Goal: Information Seeking & Learning: Learn about a topic

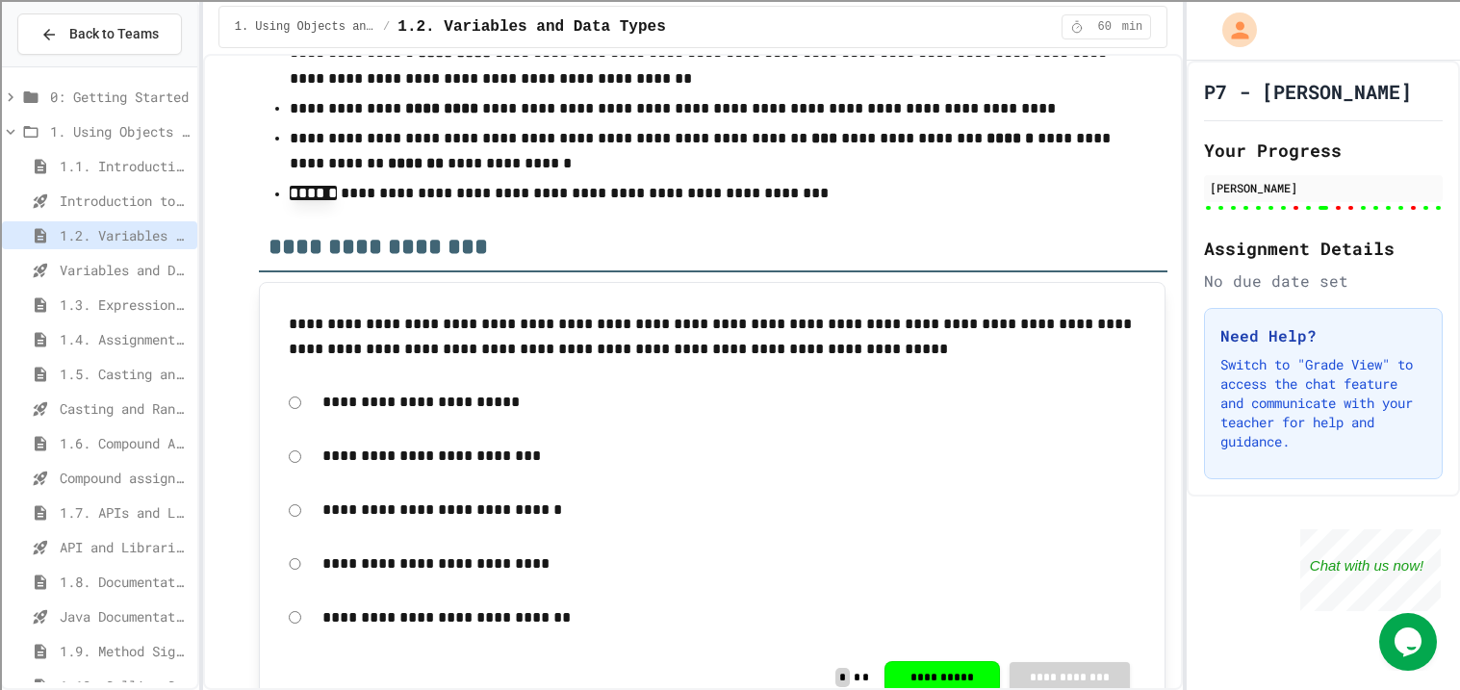
scroll to position [14772, 0]
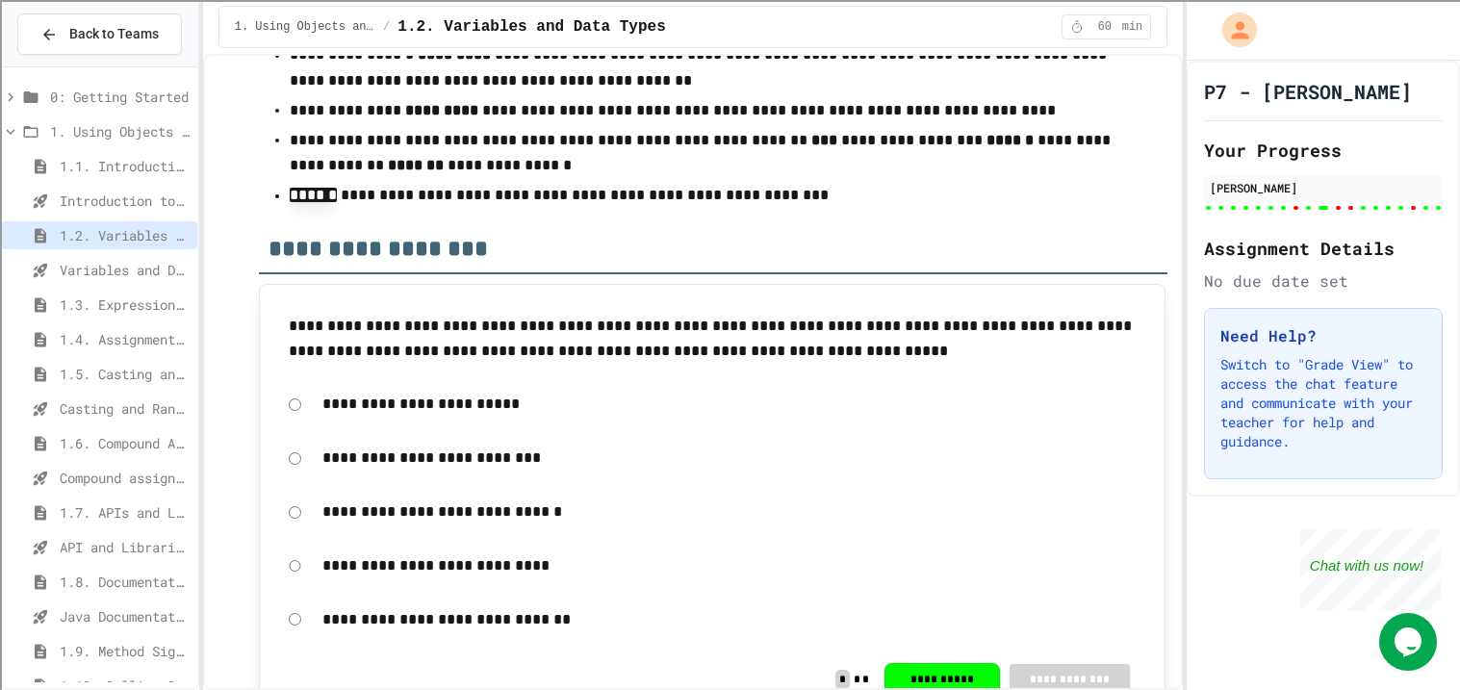
click at [93, 297] on span "1.3. Expressions and Output [New]" at bounding box center [125, 305] width 130 height 20
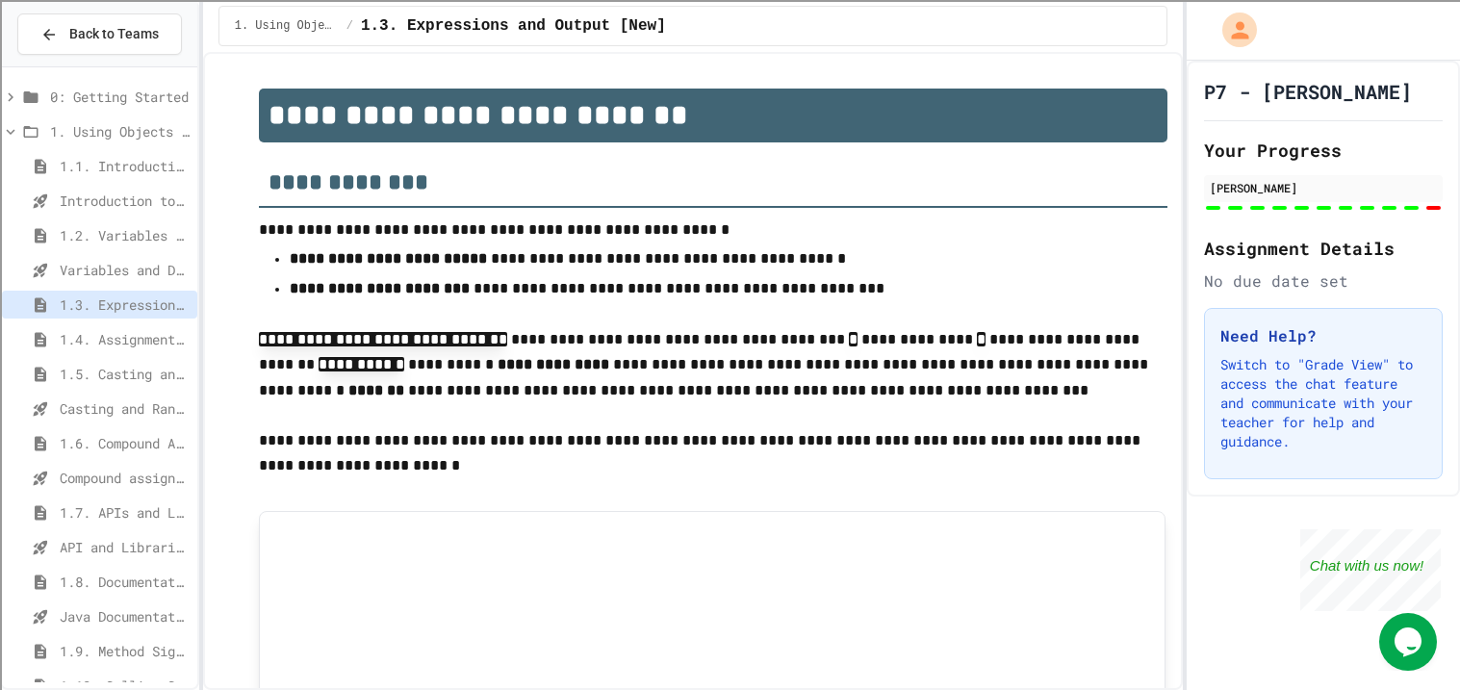
click at [106, 350] on div "1.4. Assignment and Input" at bounding box center [99, 339] width 195 height 28
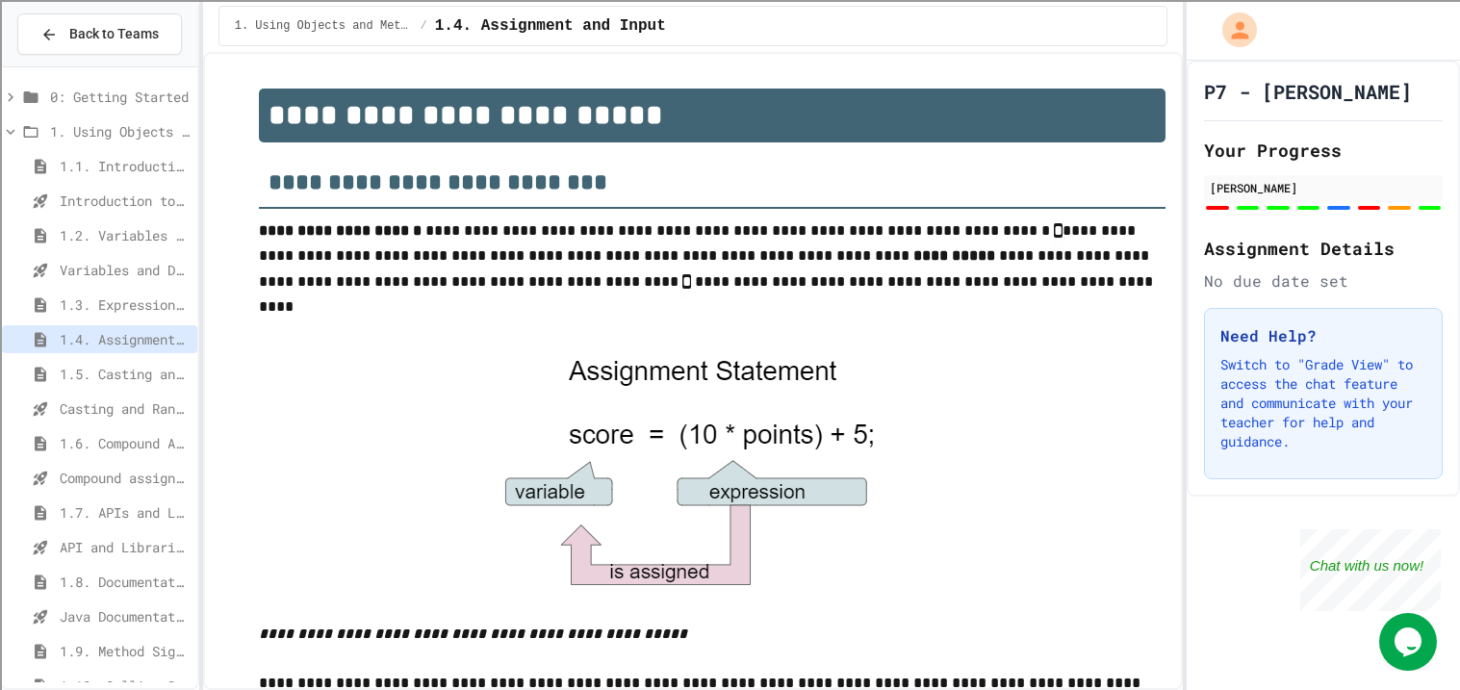
click at [118, 308] on span "1.3. Expressions and Output [New]" at bounding box center [125, 305] width 130 height 20
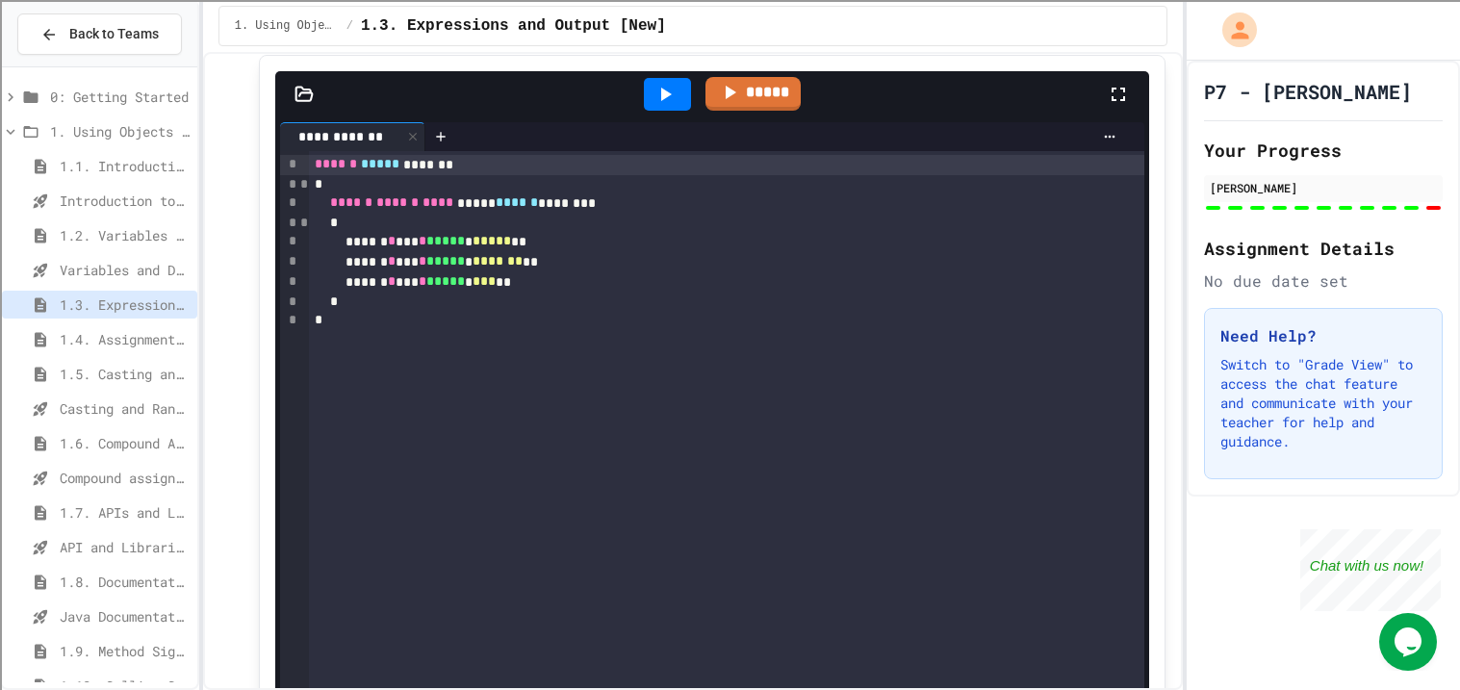
scroll to position [458, 0]
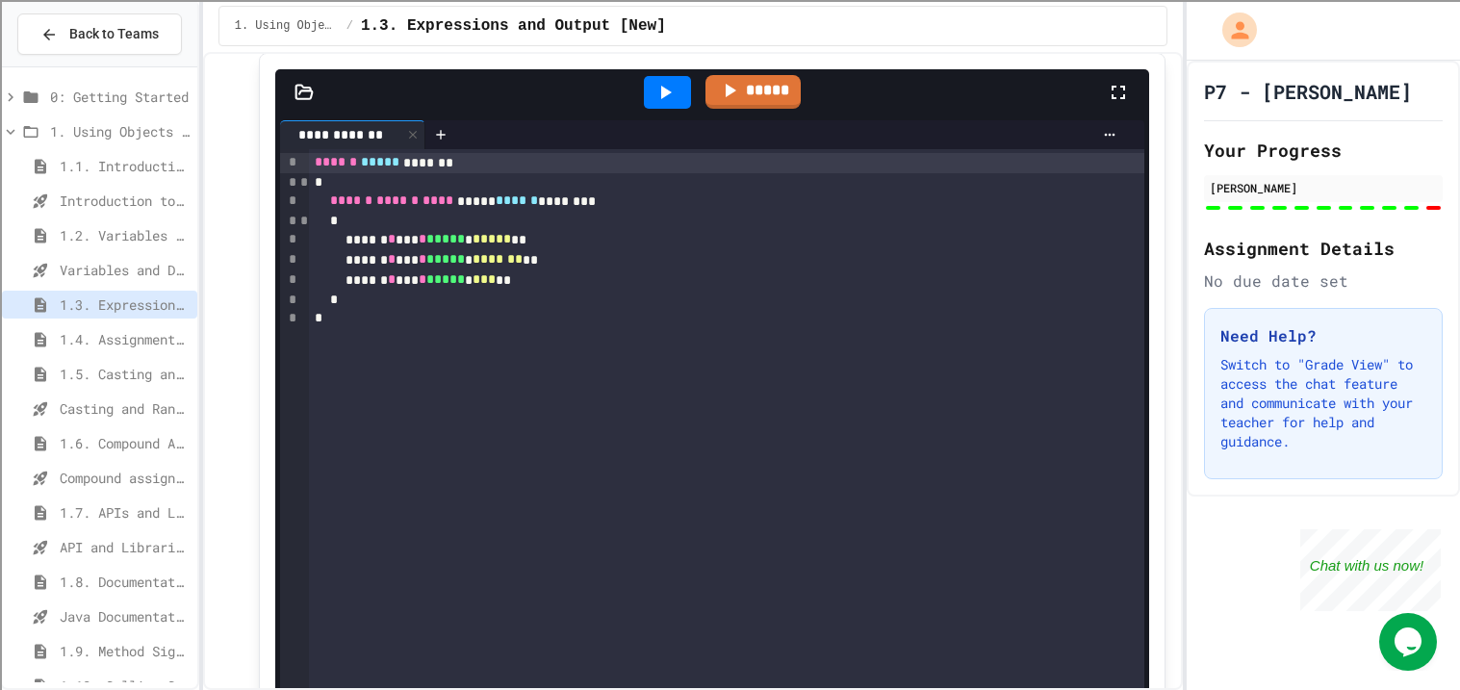
click at [663, 82] on icon at bounding box center [665, 92] width 23 height 23
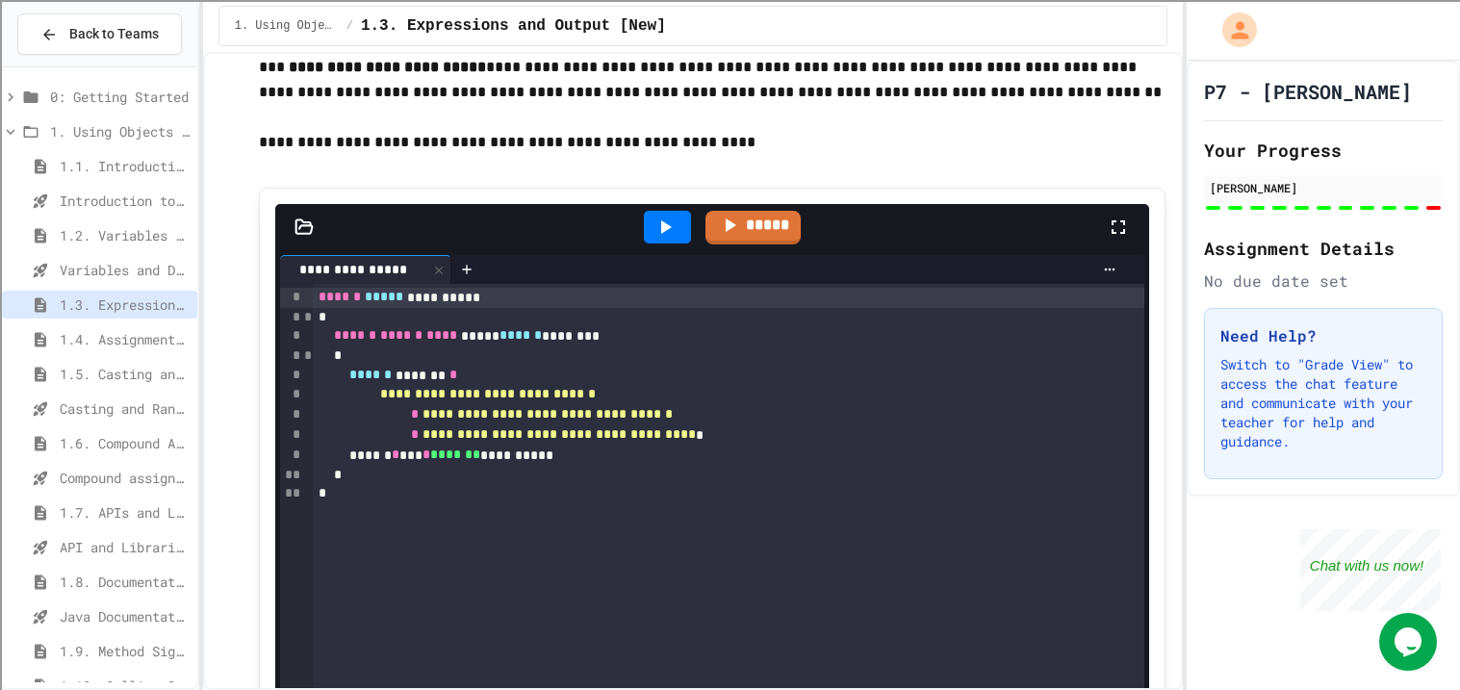
scroll to position [1407, 0]
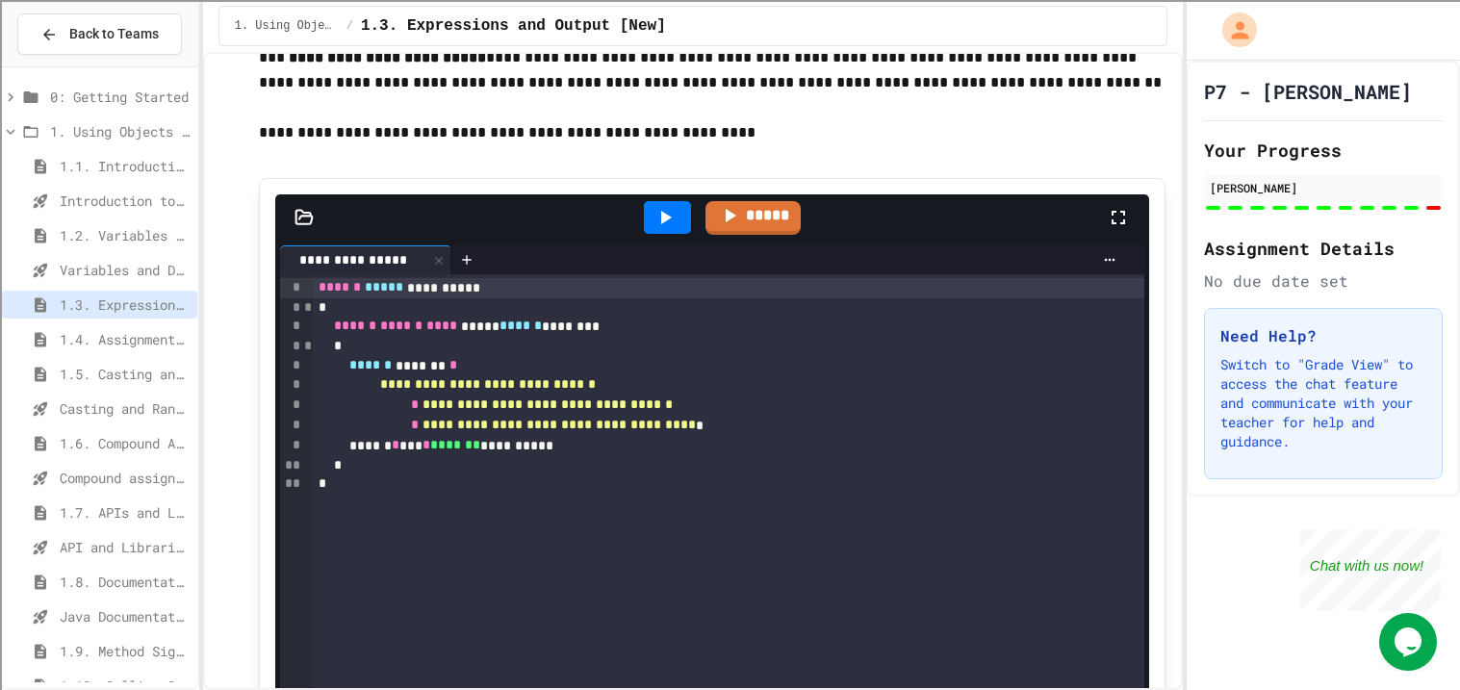
click at [667, 213] on icon at bounding box center [665, 217] width 23 height 23
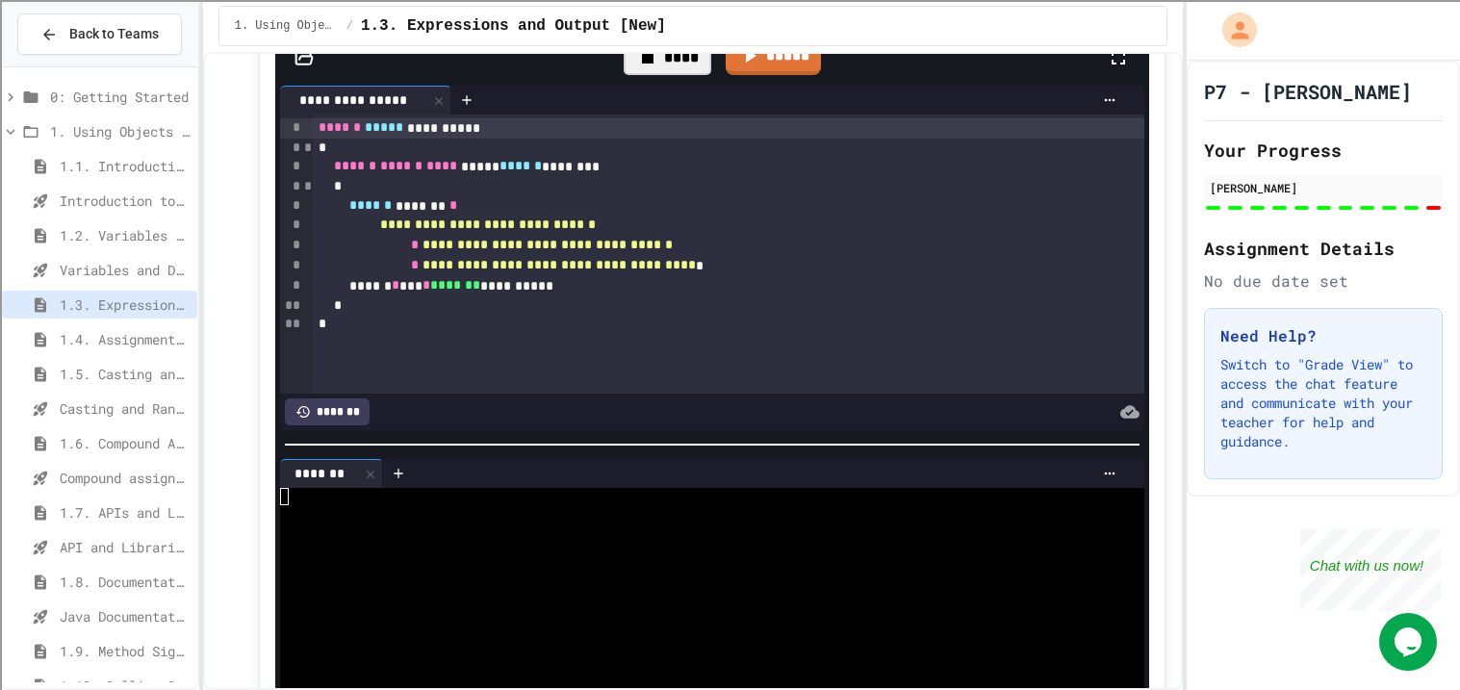
scroll to position [1578, 0]
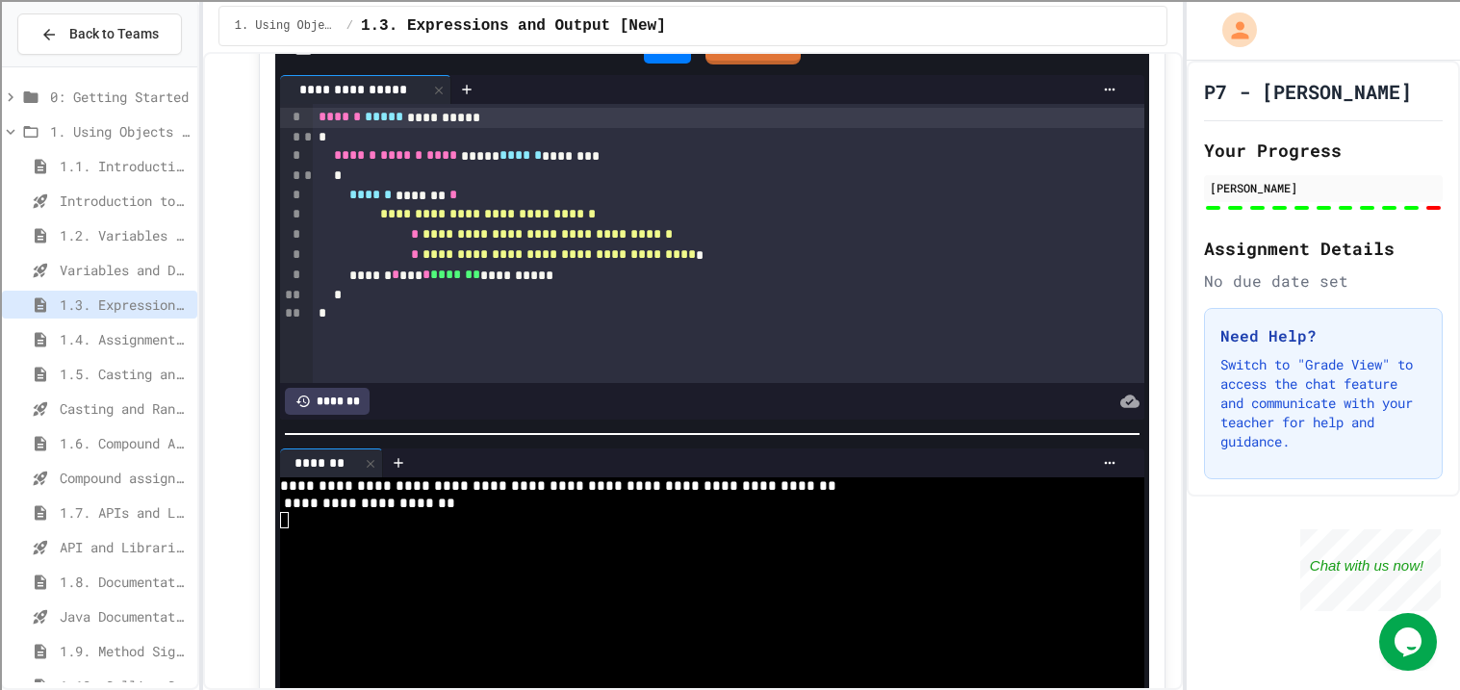
click at [542, 213] on span "**********" at bounding box center [488, 213] width 216 height 13
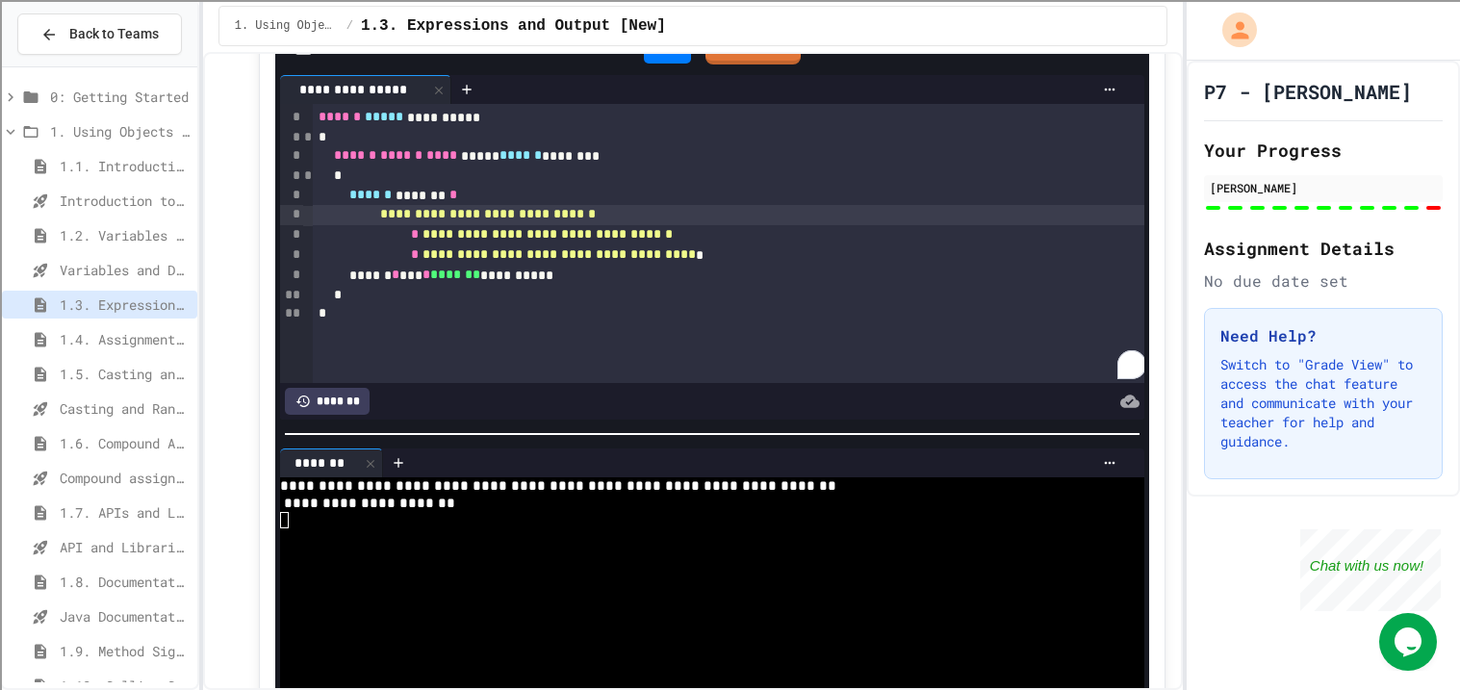
click at [534, 215] on span "**********" at bounding box center [488, 213] width 216 height 13
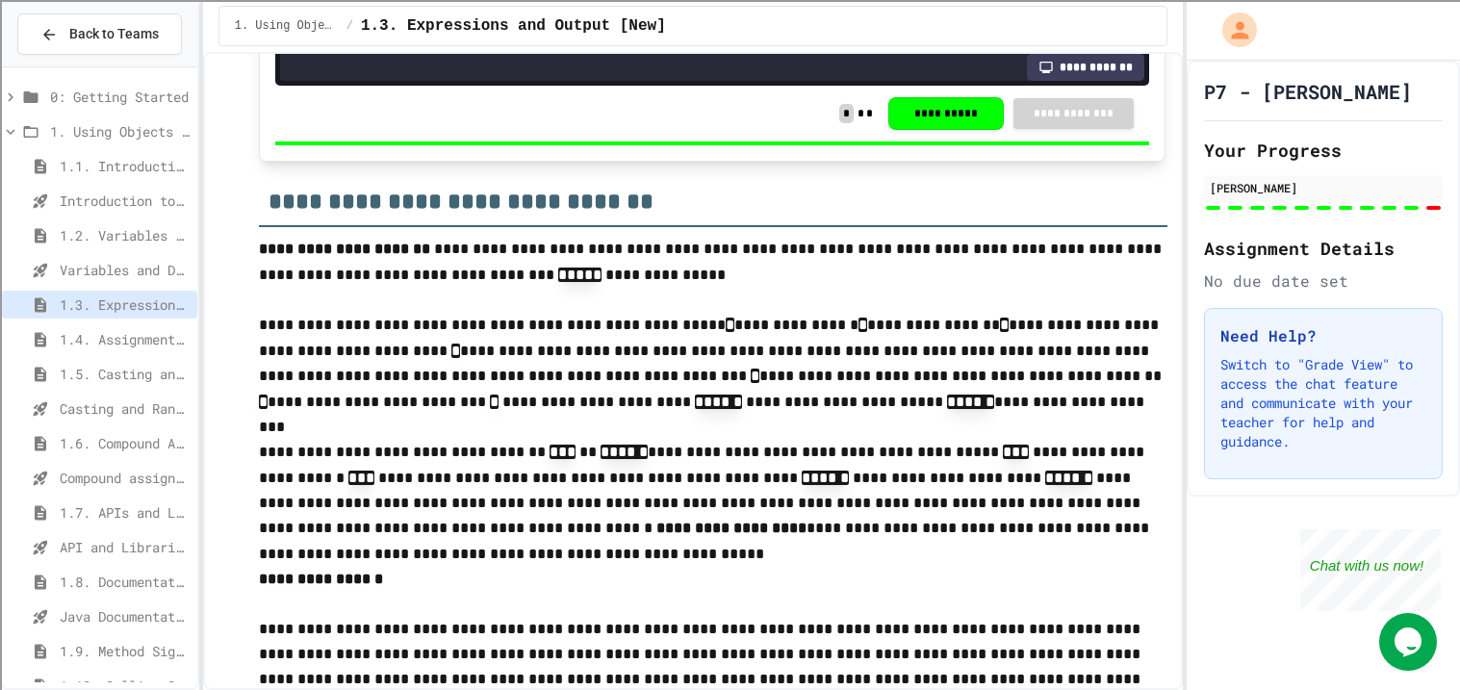
scroll to position [2296, 0]
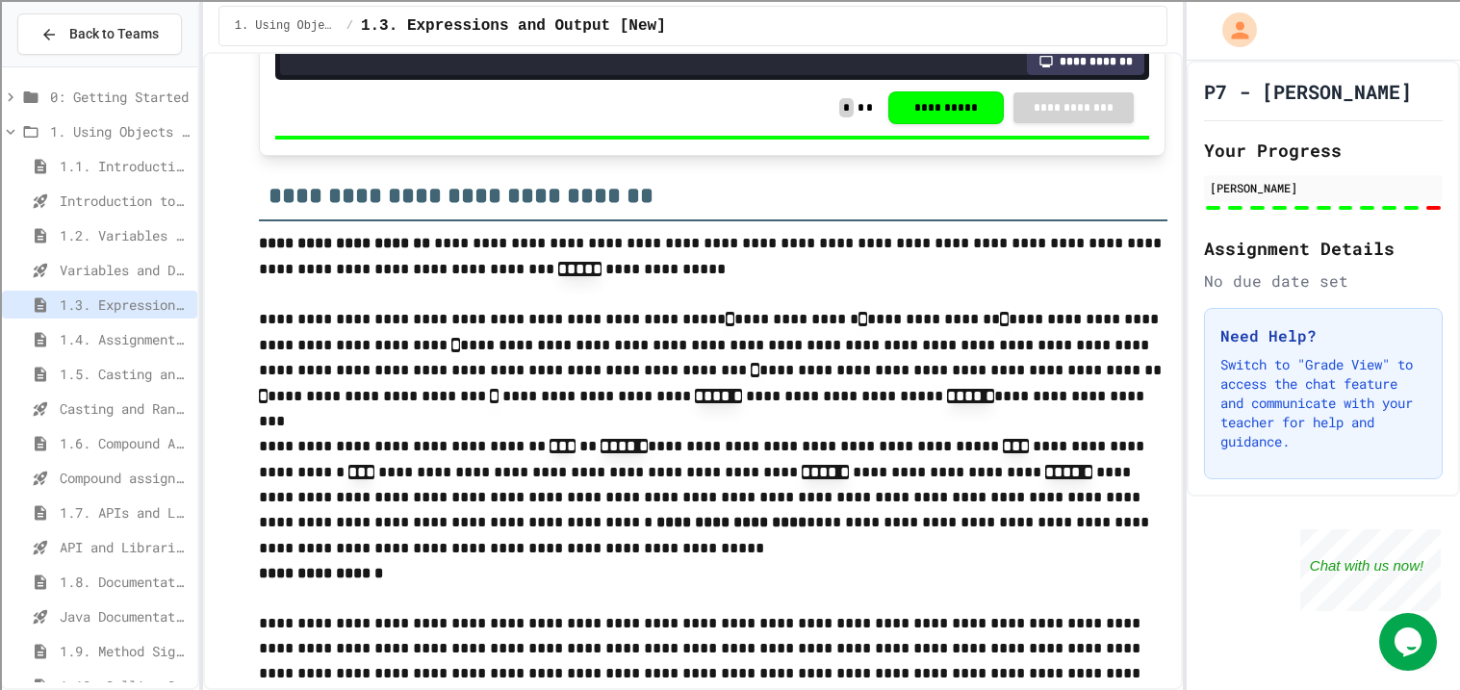
click at [87, 648] on span "1.9. Method Signatures" at bounding box center [125, 651] width 130 height 20
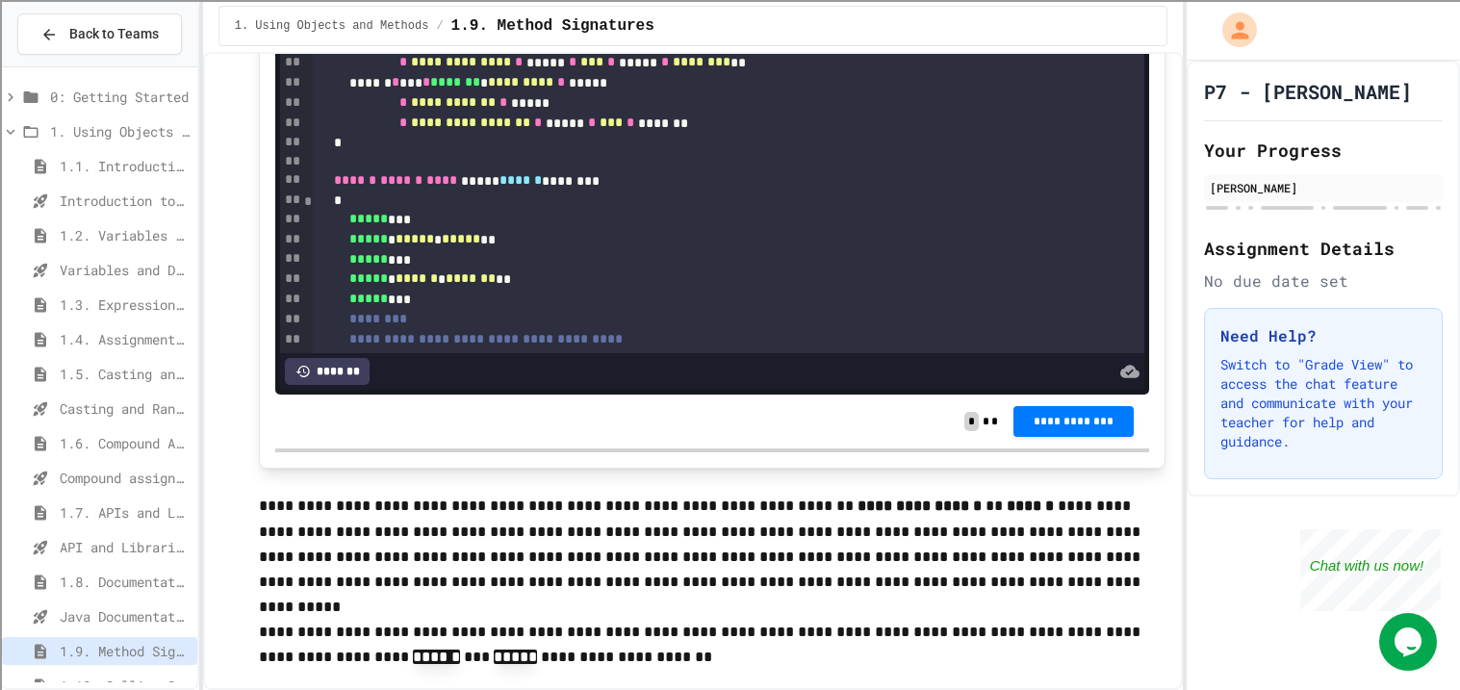
scroll to position [121, 0]
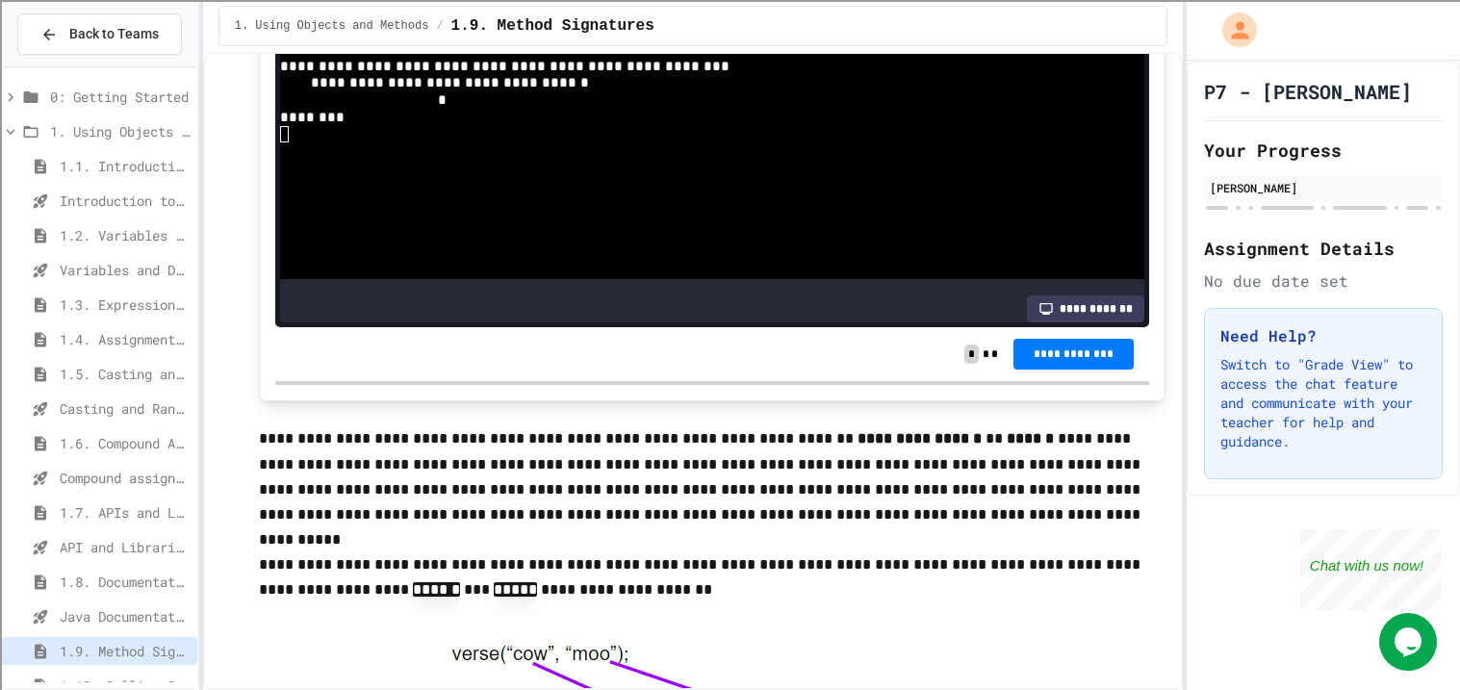
scroll to position [8524, 0]
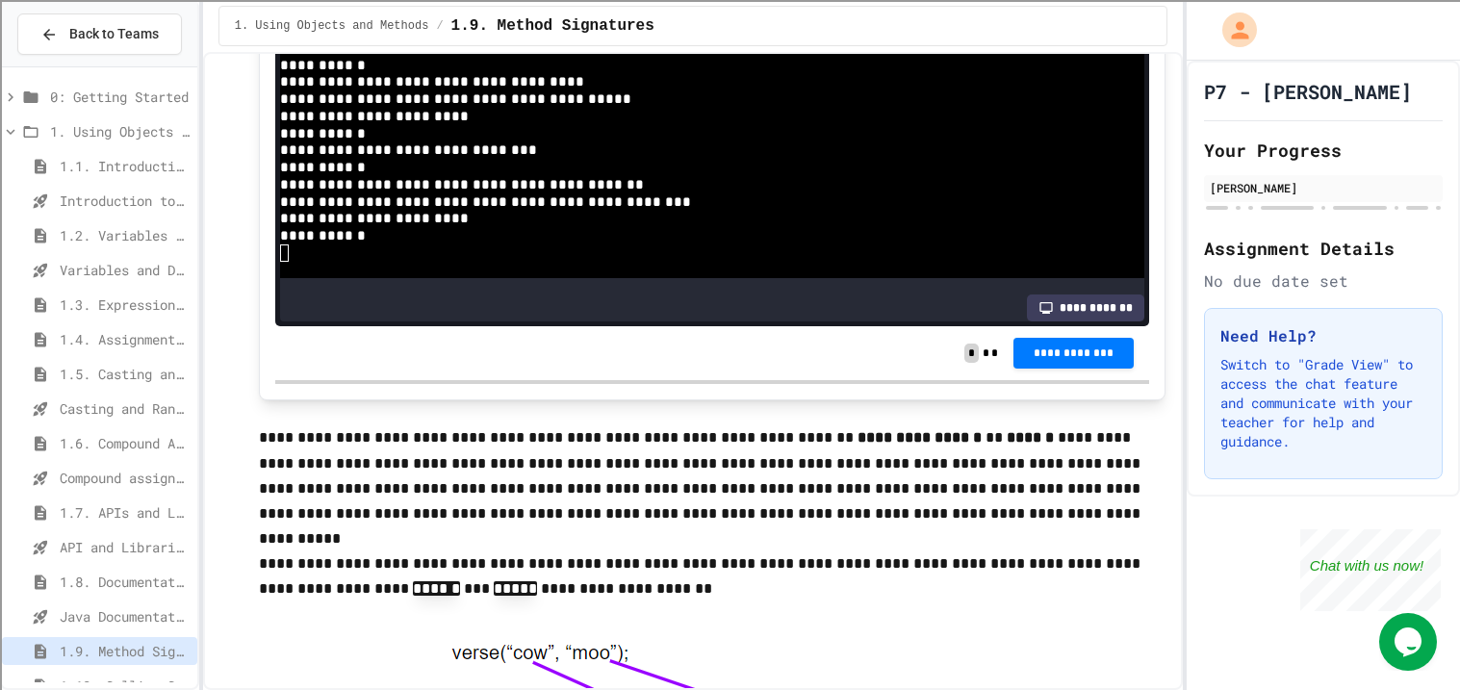
scroll to position [122, 0]
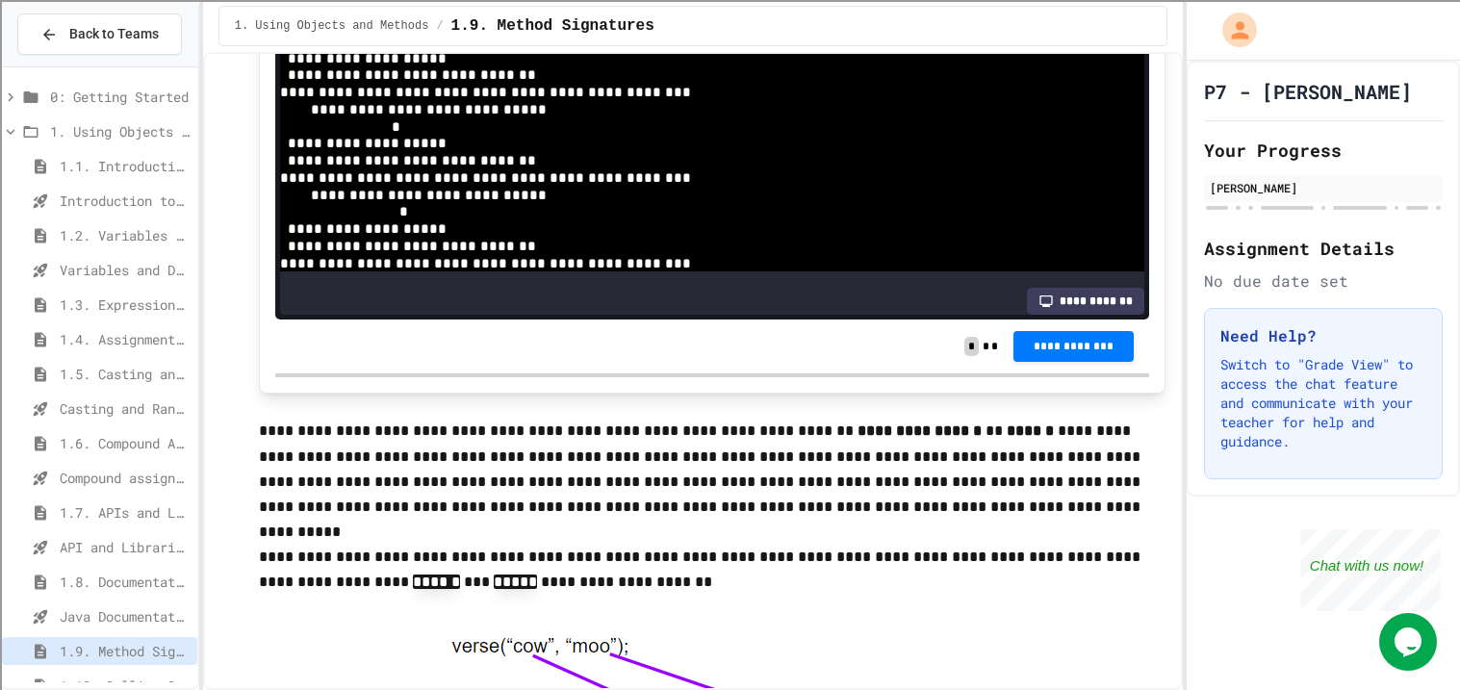
scroll to position [8530, 0]
drag, startPoint x: 1121, startPoint y: 346, endPoint x: 1094, endPoint y: 347, distance: 27.0
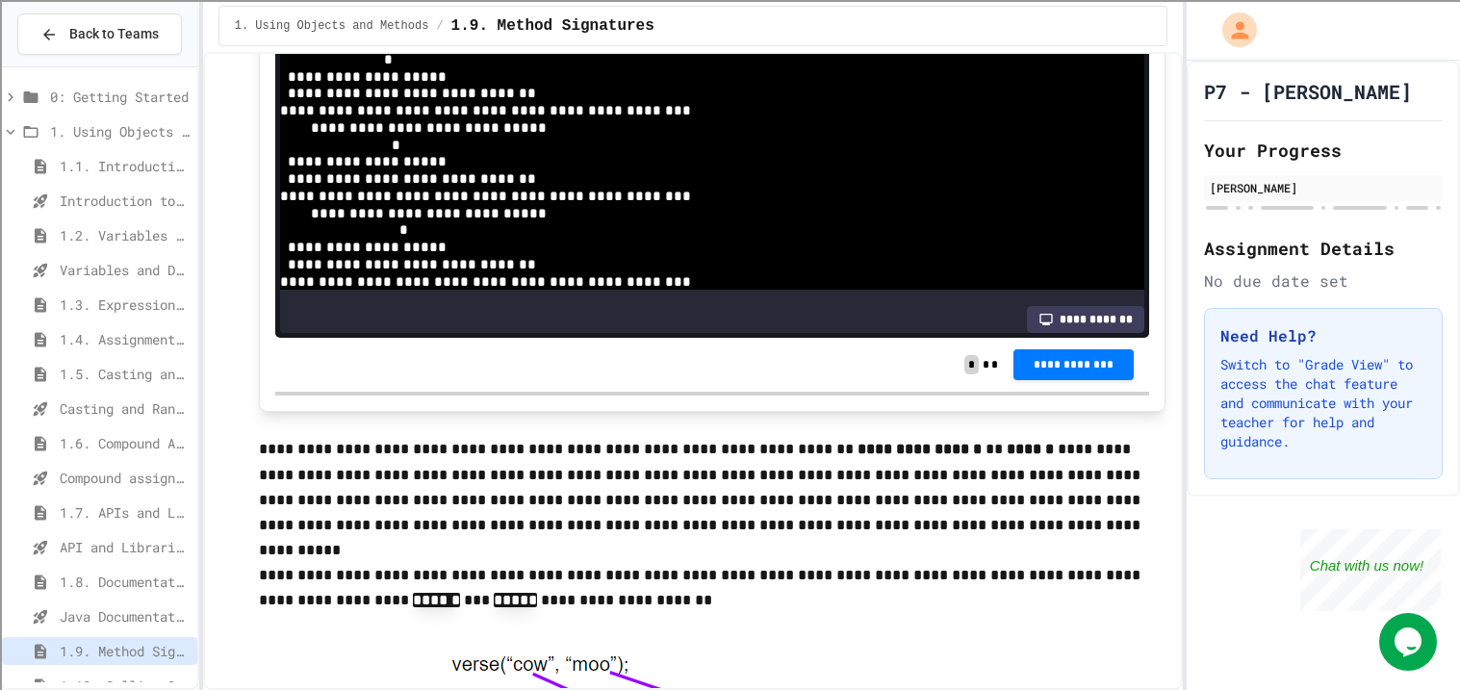
scroll to position [157, 0]
type input "**"
drag, startPoint x: 1095, startPoint y: 363, endPoint x: 1091, endPoint y: 244, distance: 119.4
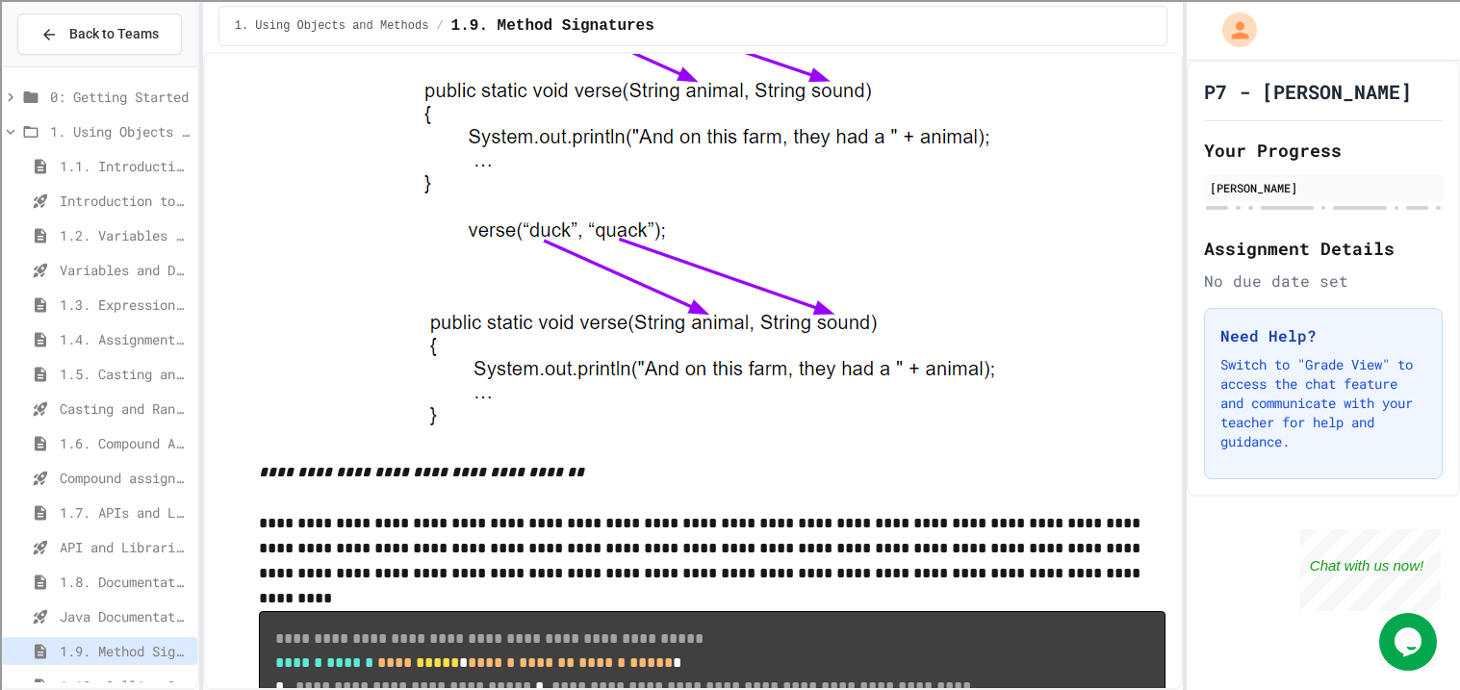
scroll to position [9210, 0]
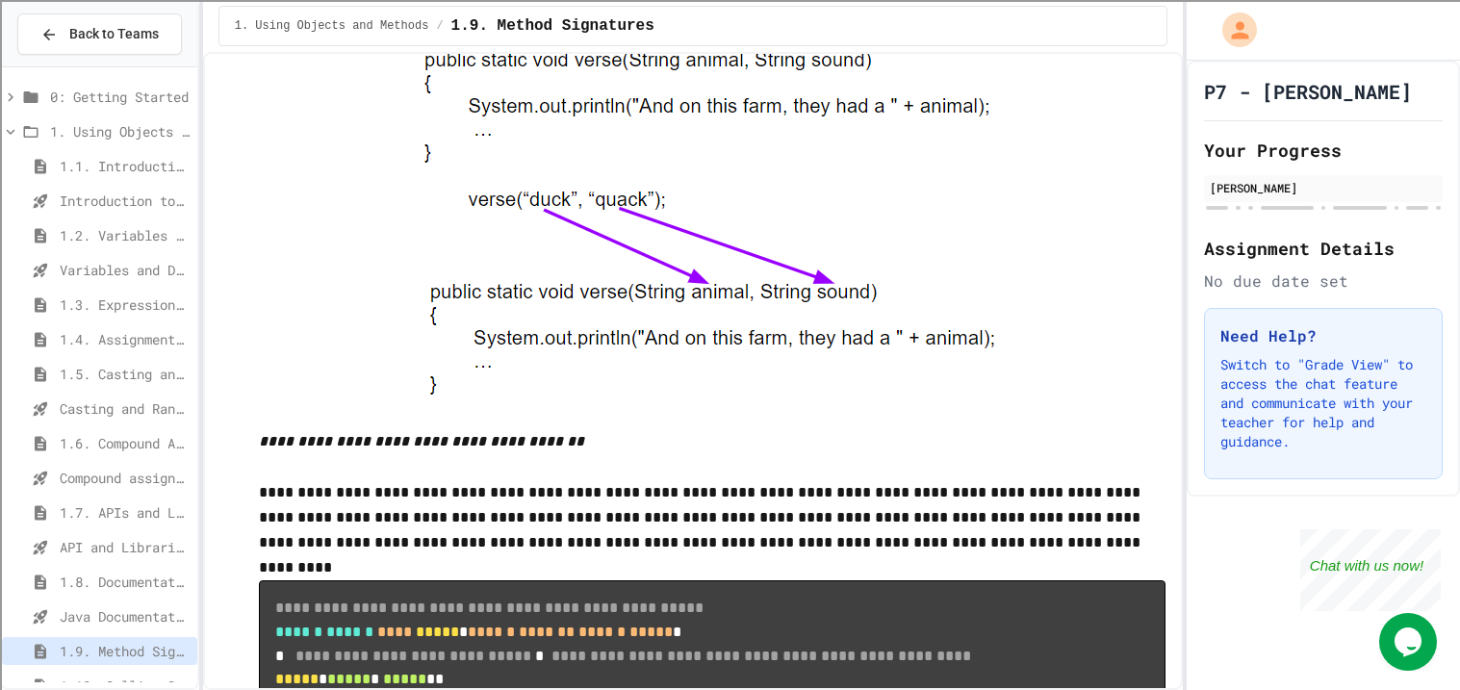
click at [94, 176] on div "1.1. Introduction to Algorithms, Programming, and Compilers" at bounding box center [99, 166] width 195 height 28
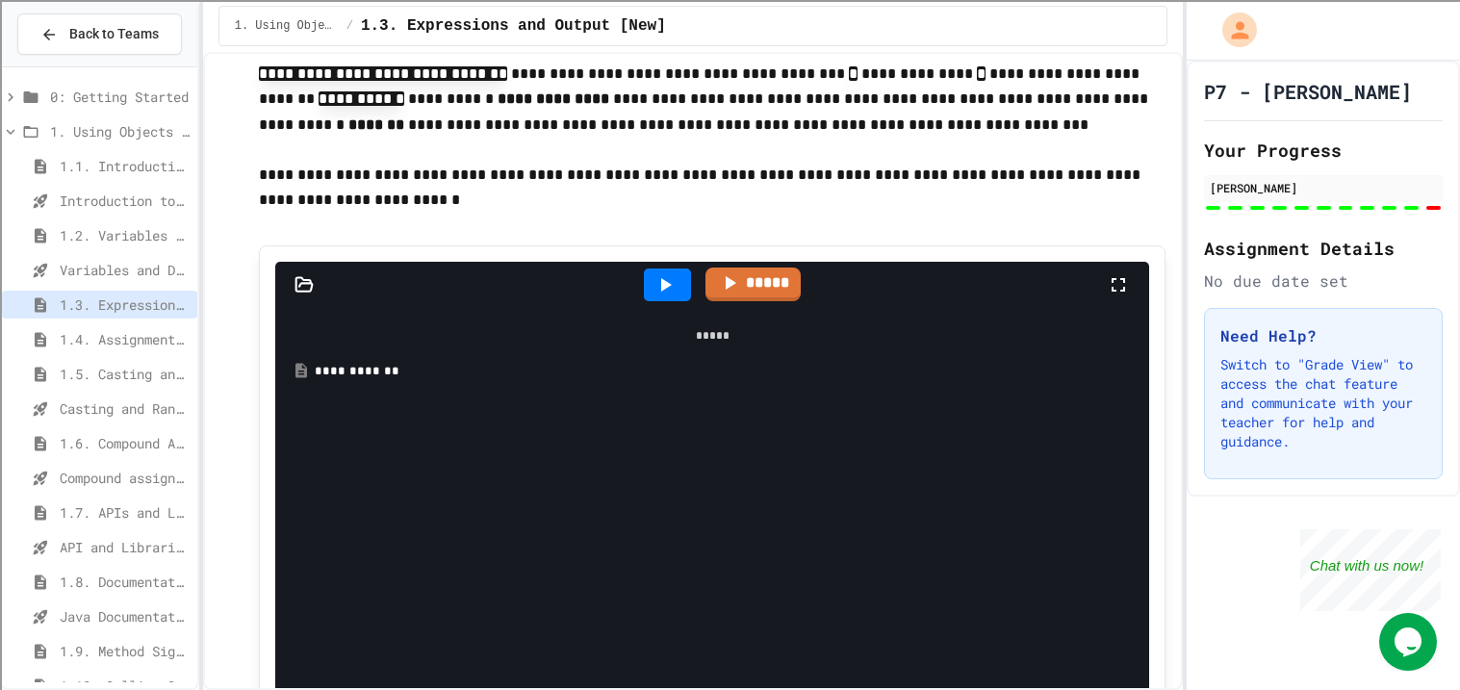
scroll to position [273, 0]
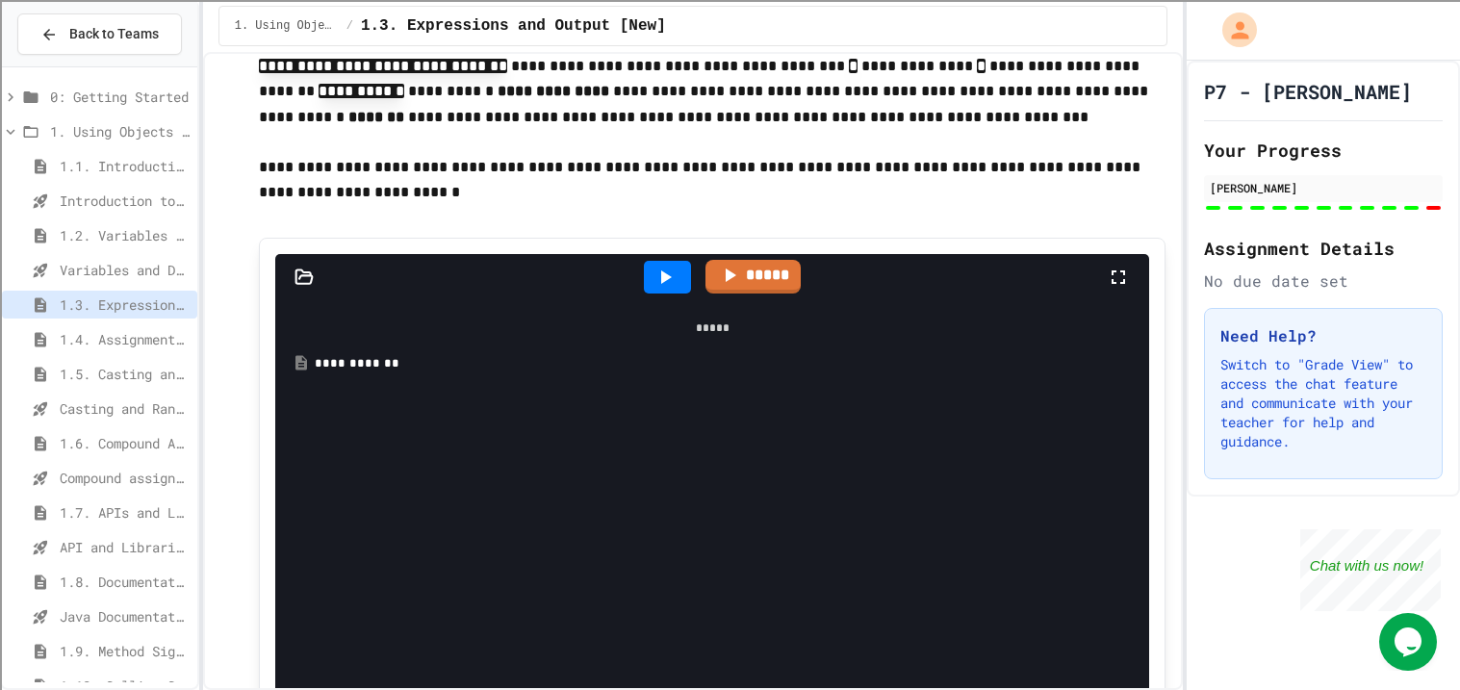
click at [326, 373] on div "**********" at bounding box center [713, 364] width 856 height 34
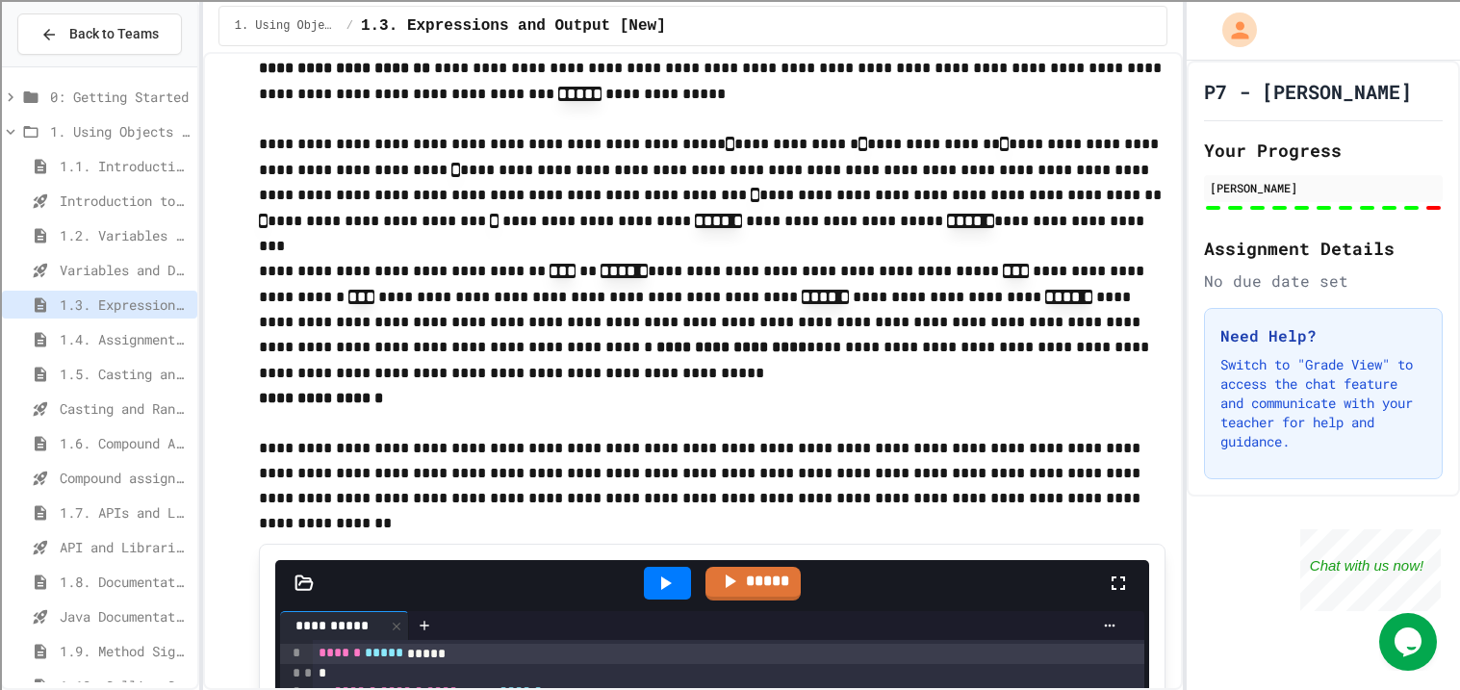
scroll to position [2473, 0]
